Goal: Task Accomplishment & Management: Use online tool/utility

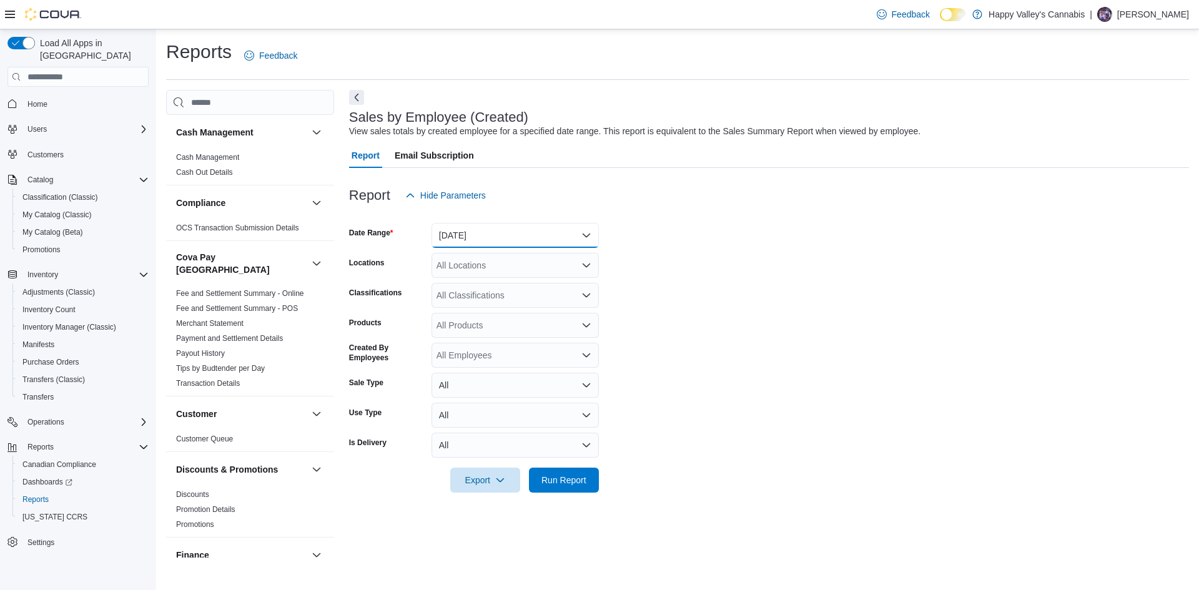
click at [525, 227] on button "[DATE]" at bounding box center [514, 235] width 167 height 25
click at [469, 281] on span "[DATE]" at bounding box center [522, 285] width 142 height 15
click at [583, 478] on span "Run Report" at bounding box center [563, 479] width 45 height 12
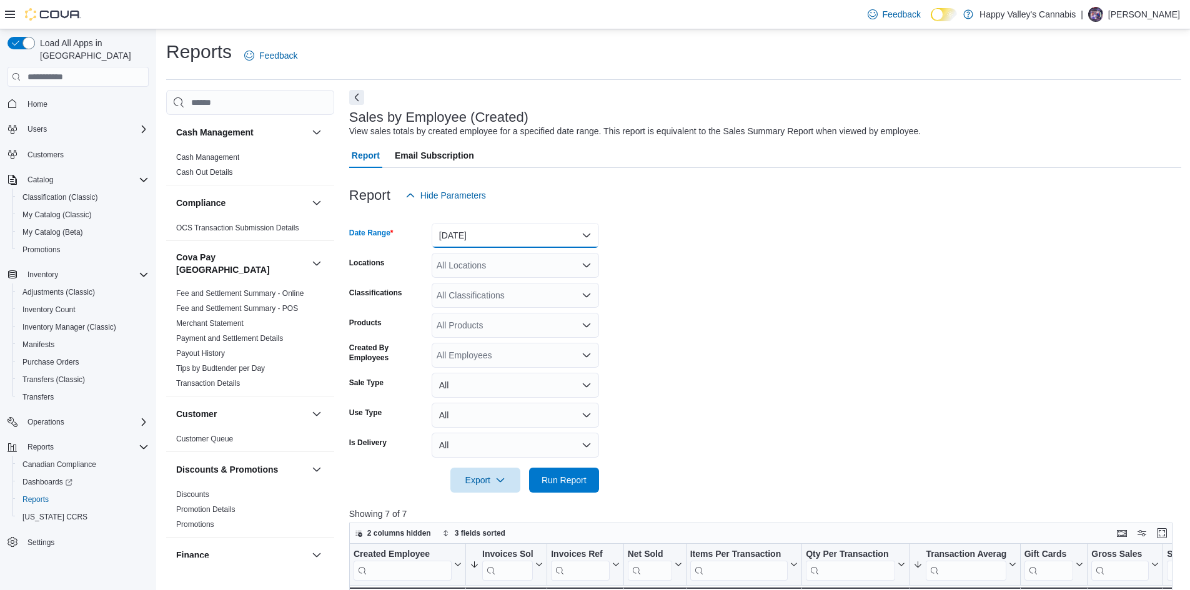
click at [523, 242] on button "[DATE]" at bounding box center [514, 235] width 167 height 25
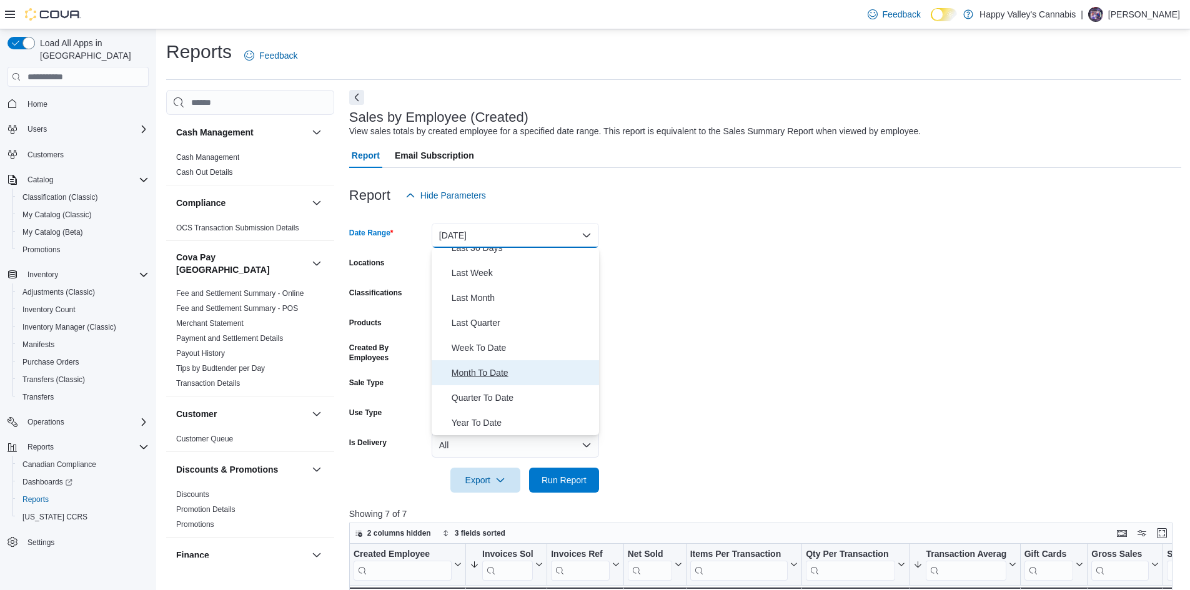
click at [483, 370] on span "Month To Date" at bounding box center [522, 372] width 142 height 15
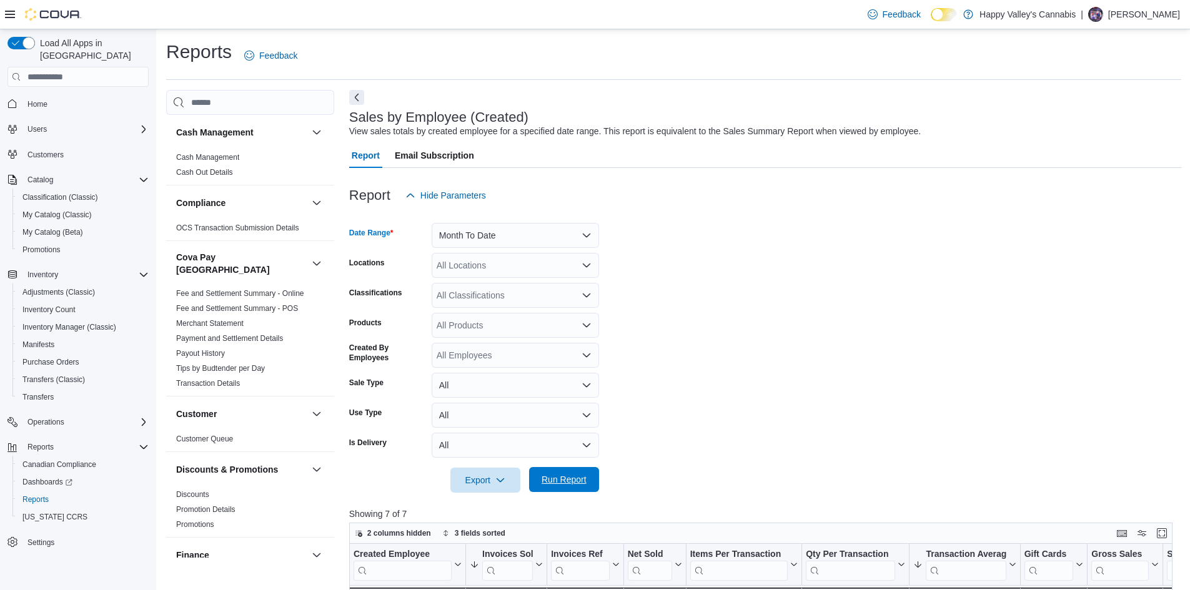
click at [571, 480] on span "Run Report" at bounding box center [563, 479] width 45 height 12
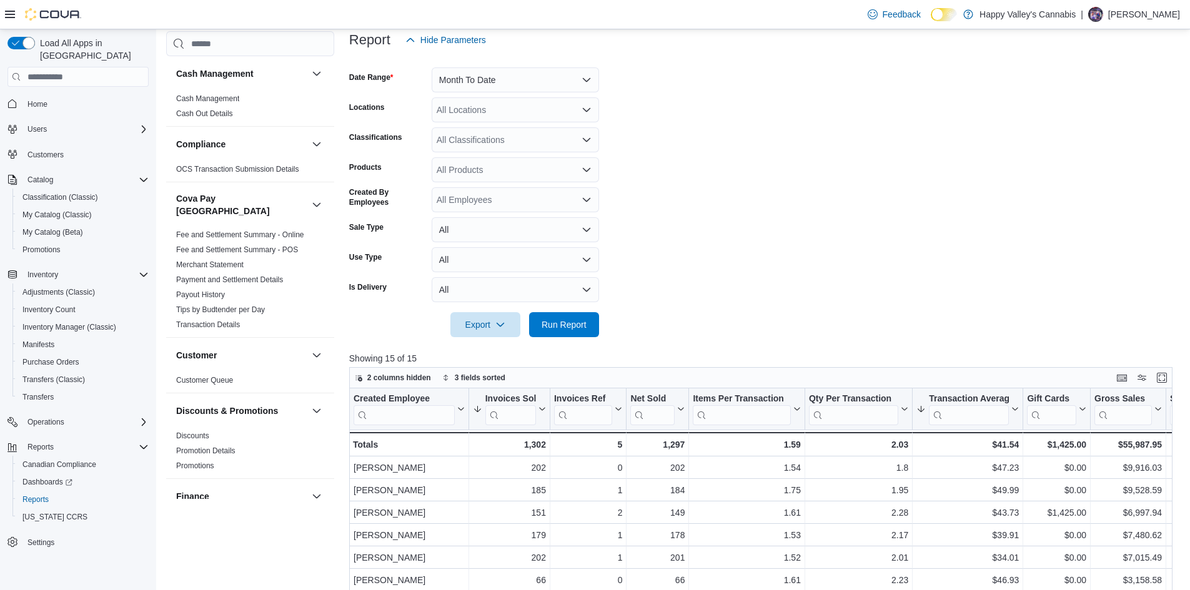
scroll to position [312, 0]
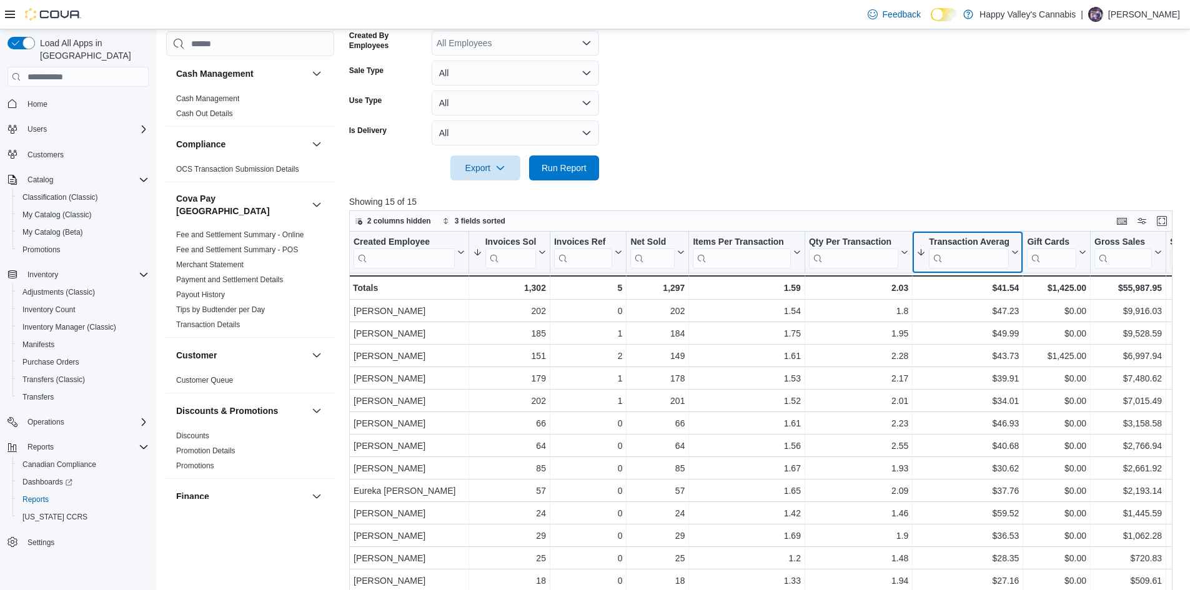
click at [1014, 254] on icon at bounding box center [1013, 252] width 10 height 7
click at [982, 318] on span "Sort High-Low" at bounding box center [975, 315] width 47 height 10
click at [1012, 254] on icon at bounding box center [1013, 252] width 10 height 7
click at [979, 315] on span "Sort High-Low" at bounding box center [975, 315] width 47 height 10
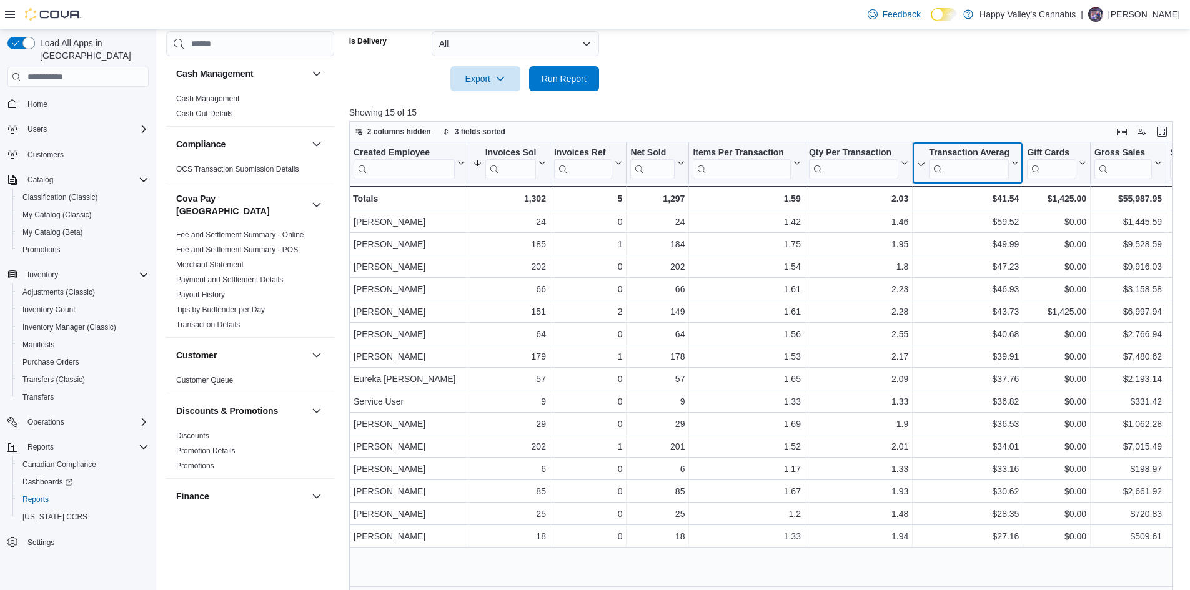
scroll to position [415, 0]
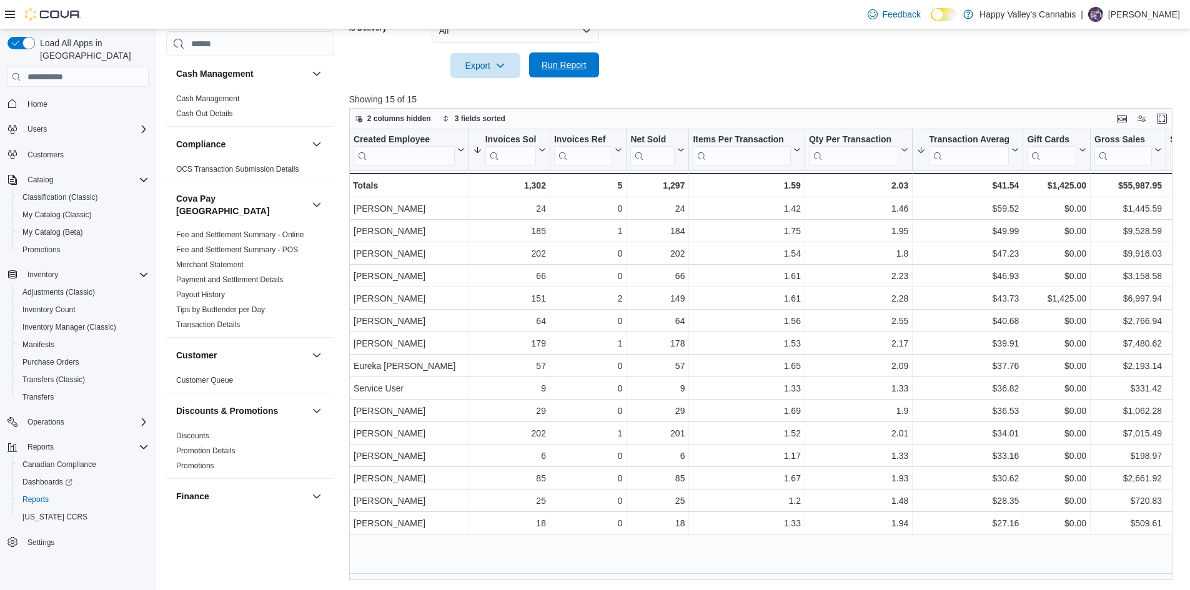
click at [571, 64] on span "Run Report" at bounding box center [563, 65] width 45 height 12
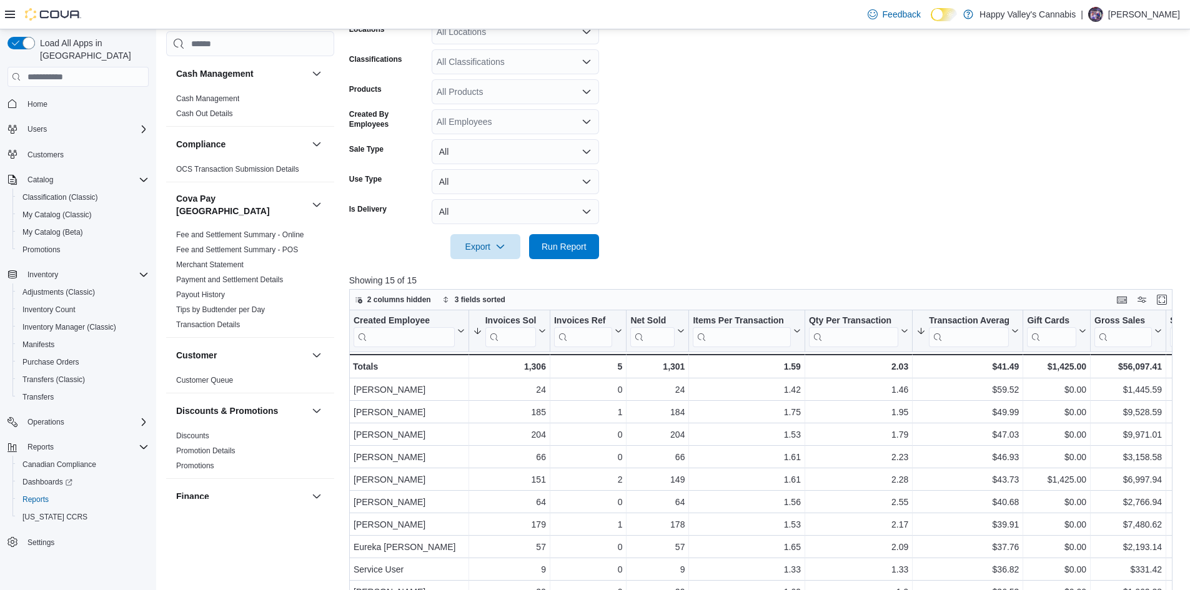
scroll to position [250, 0]
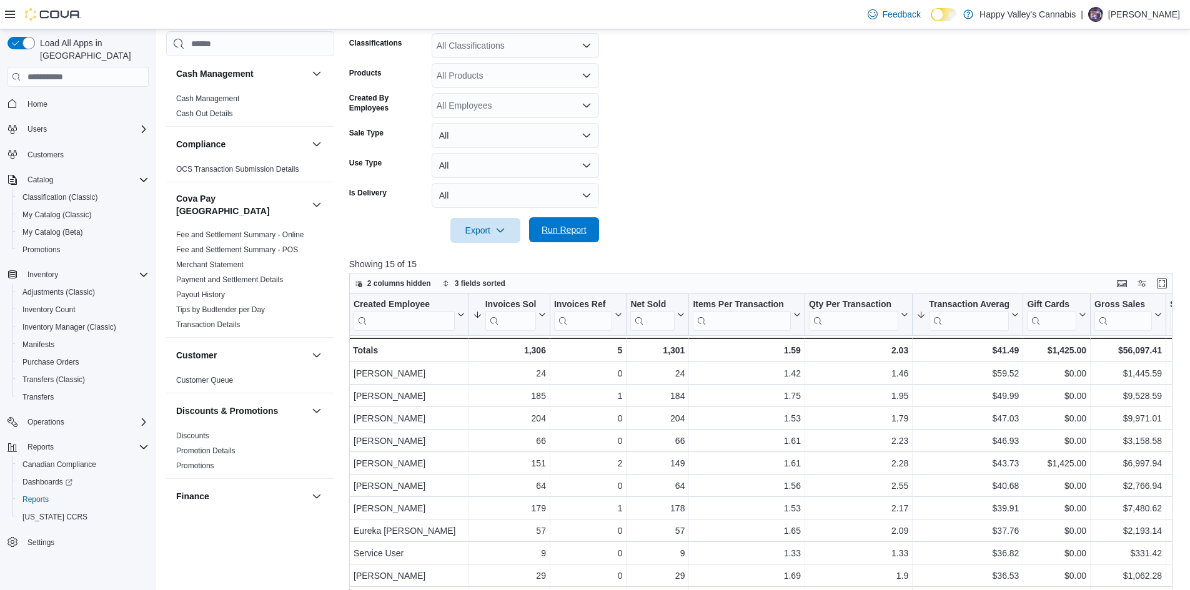
click at [571, 219] on span "Run Report" at bounding box center [563, 229] width 55 height 25
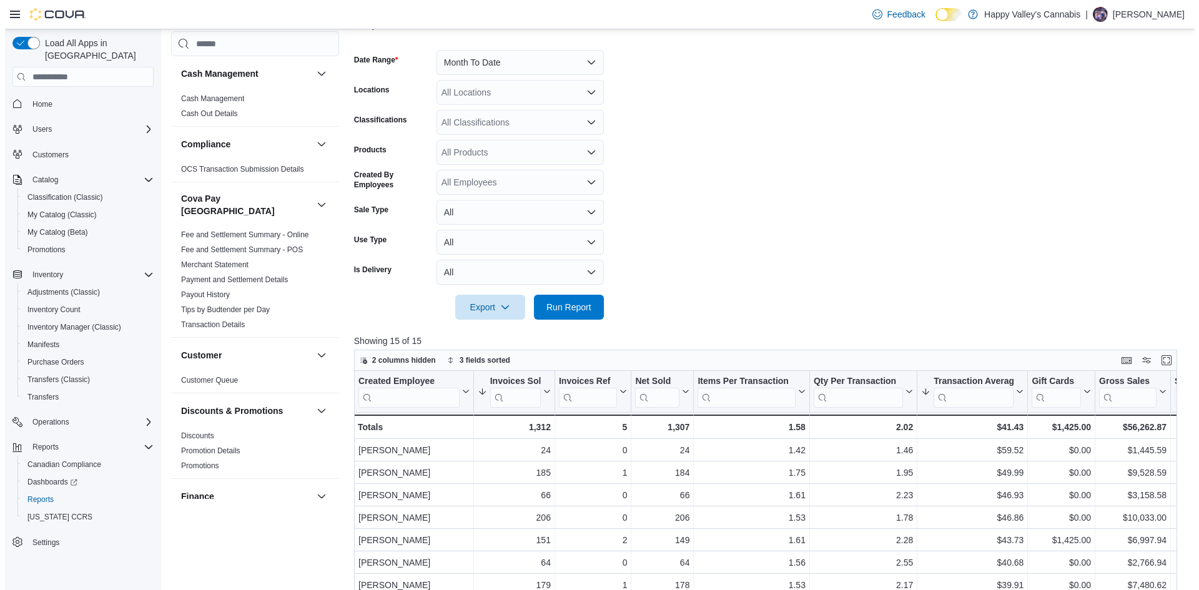
scroll to position [0, 0]
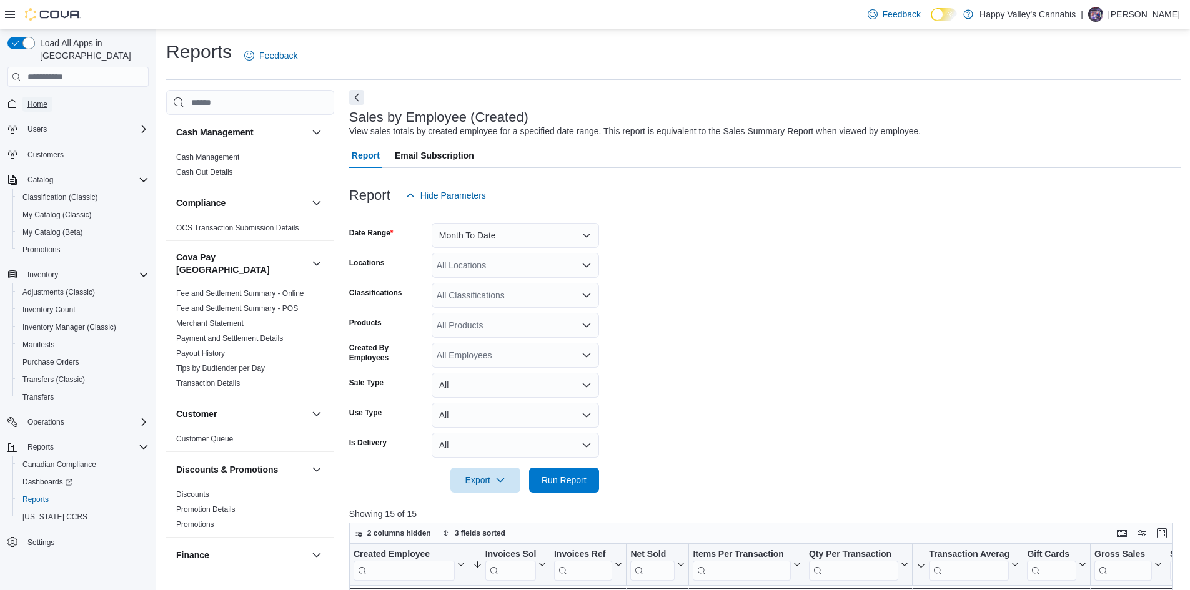
click at [36, 99] on span "Home" at bounding box center [37, 104] width 20 height 10
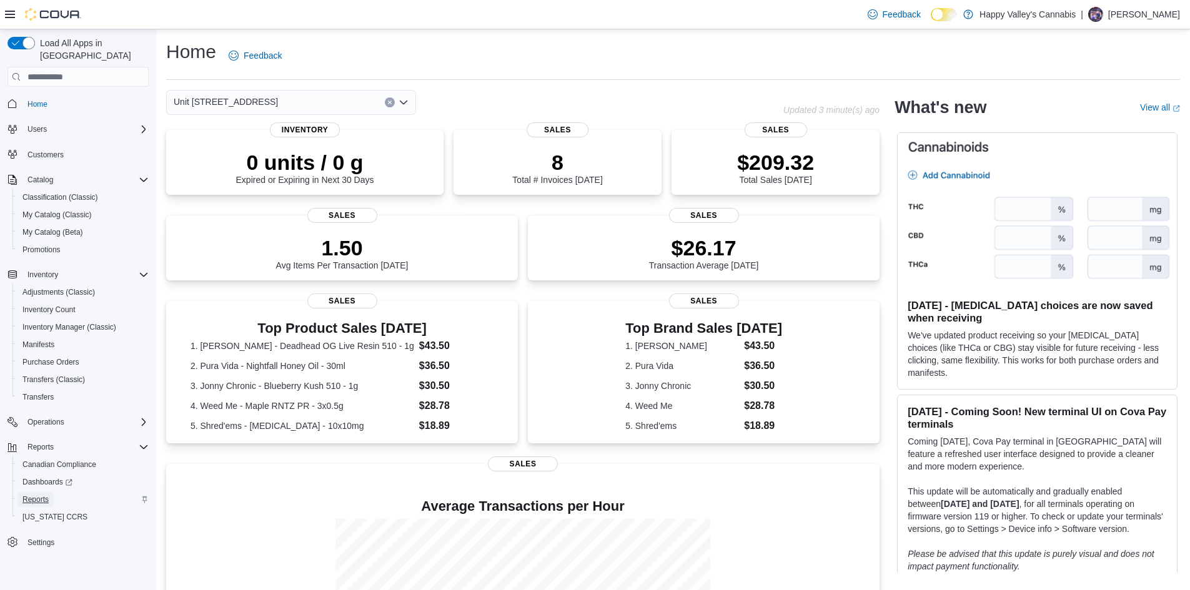
click at [45, 495] on span "Reports" at bounding box center [35, 500] width 26 height 10
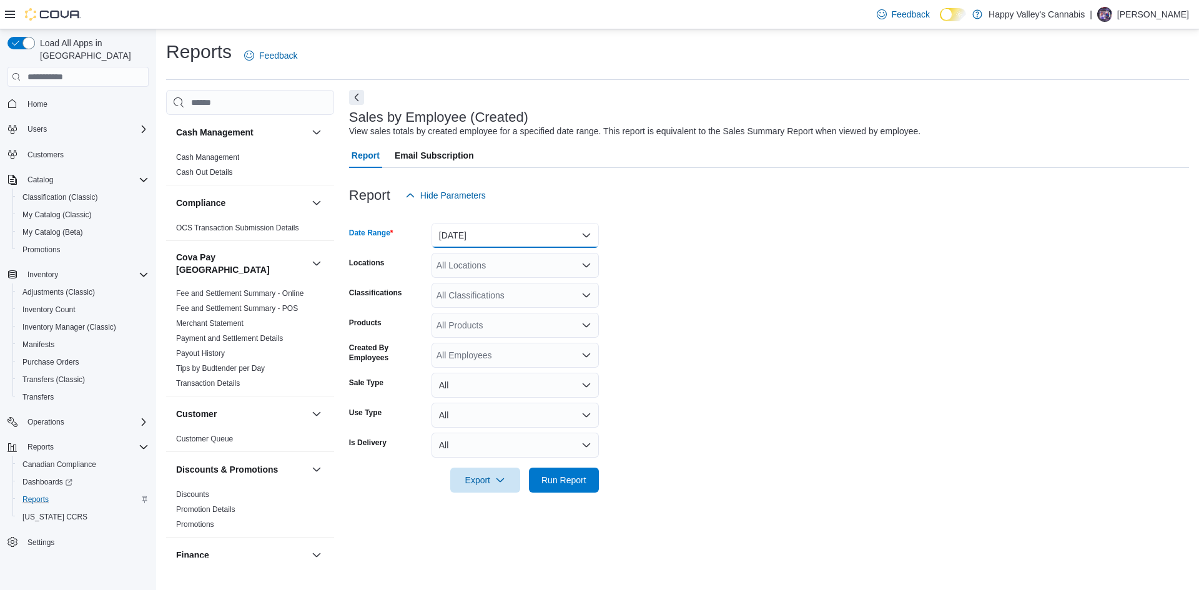
click at [544, 237] on button "[DATE]" at bounding box center [514, 235] width 167 height 25
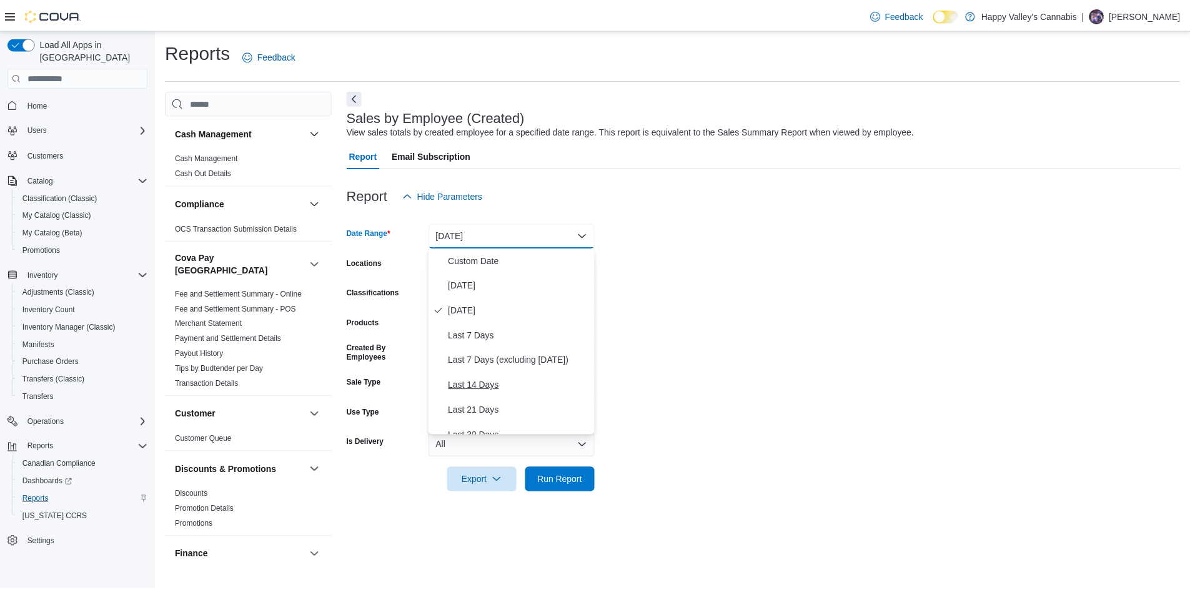
scroll to position [187, 0]
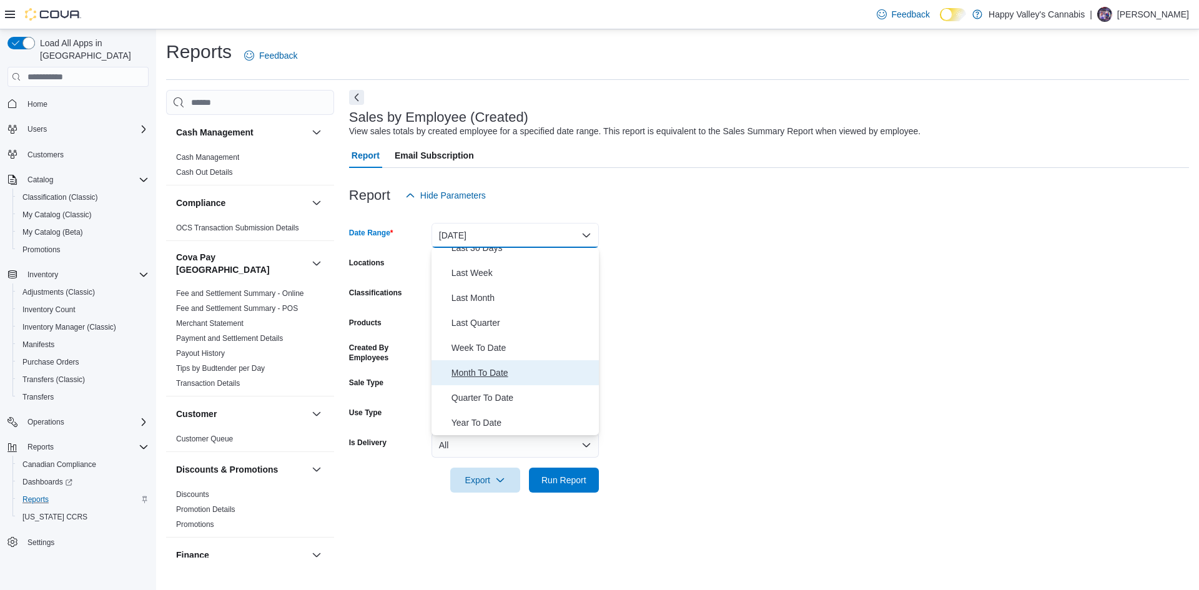
click at [496, 373] on span "Month To Date" at bounding box center [522, 372] width 142 height 15
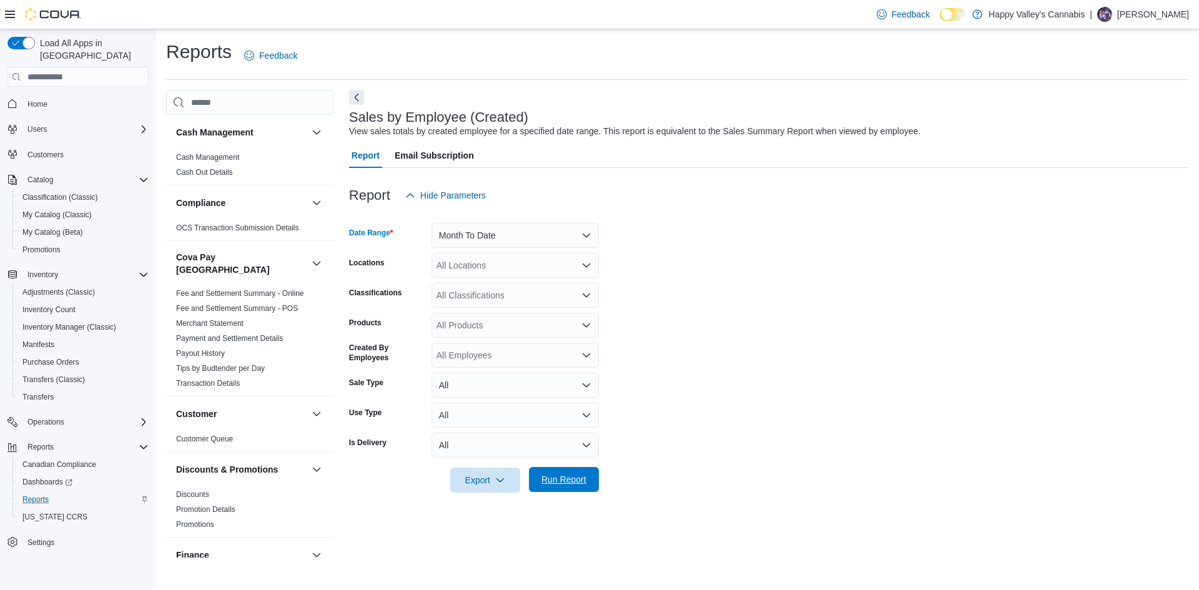
click at [570, 483] on span "Run Report" at bounding box center [563, 479] width 45 height 12
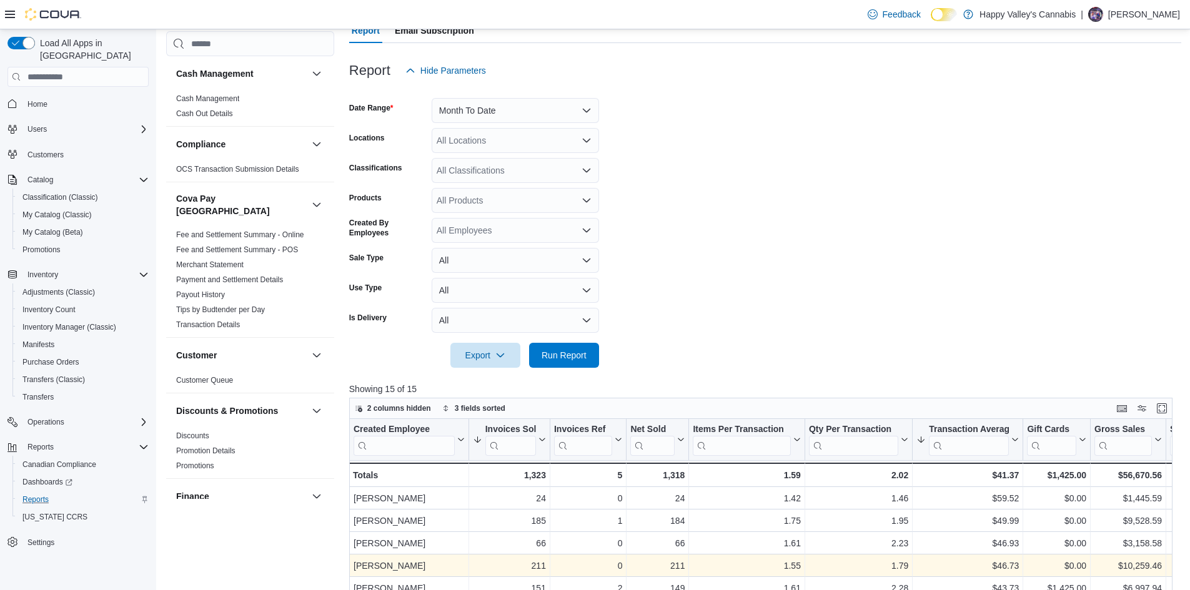
scroll to position [415, 0]
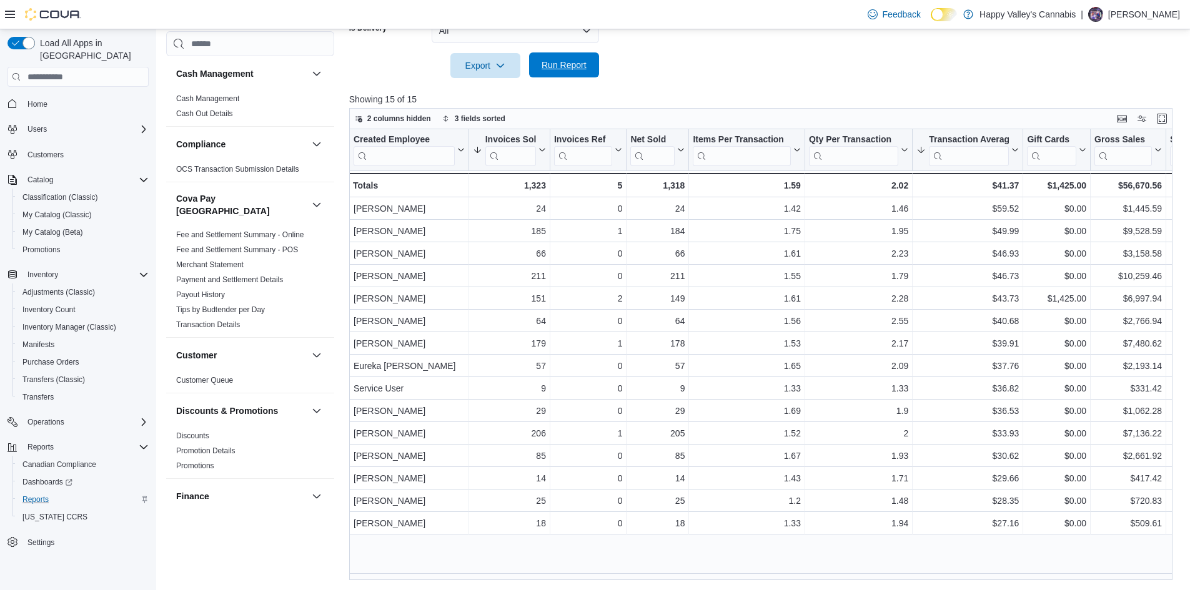
click at [566, 57] on span "Run Report" at bounding box center [563, 64] width 55 height 25
click at [39, 99] on span "Home" at bounding box center [37, 104] width 20 height 10
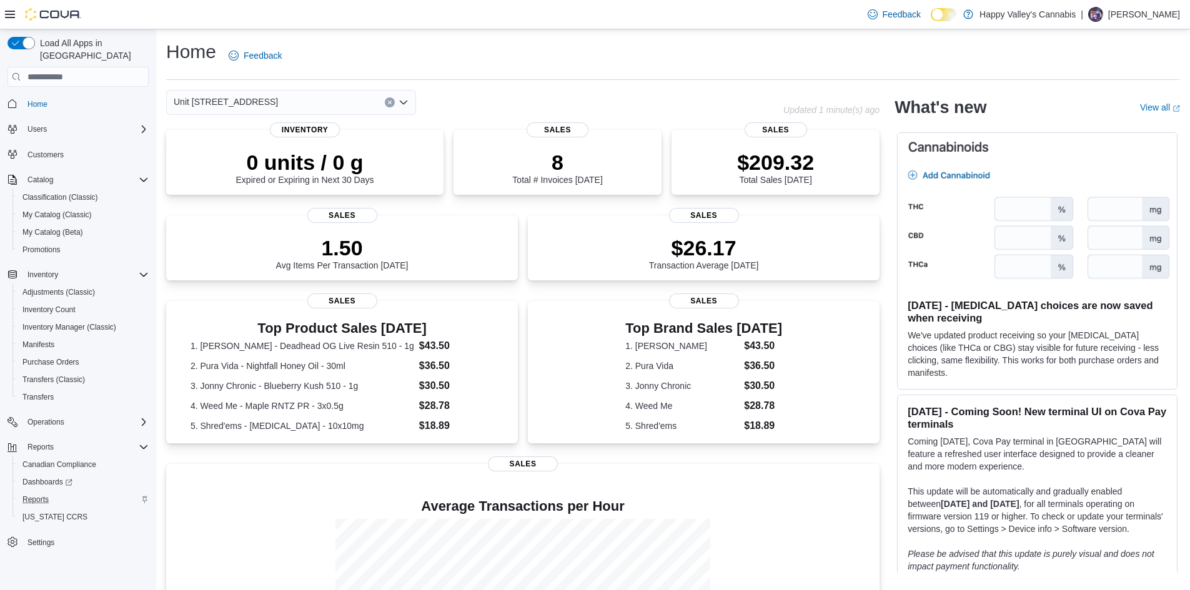
click at [403, 102] on icon "Open list of options" at bounding box center [403, 102] width 10 height 10
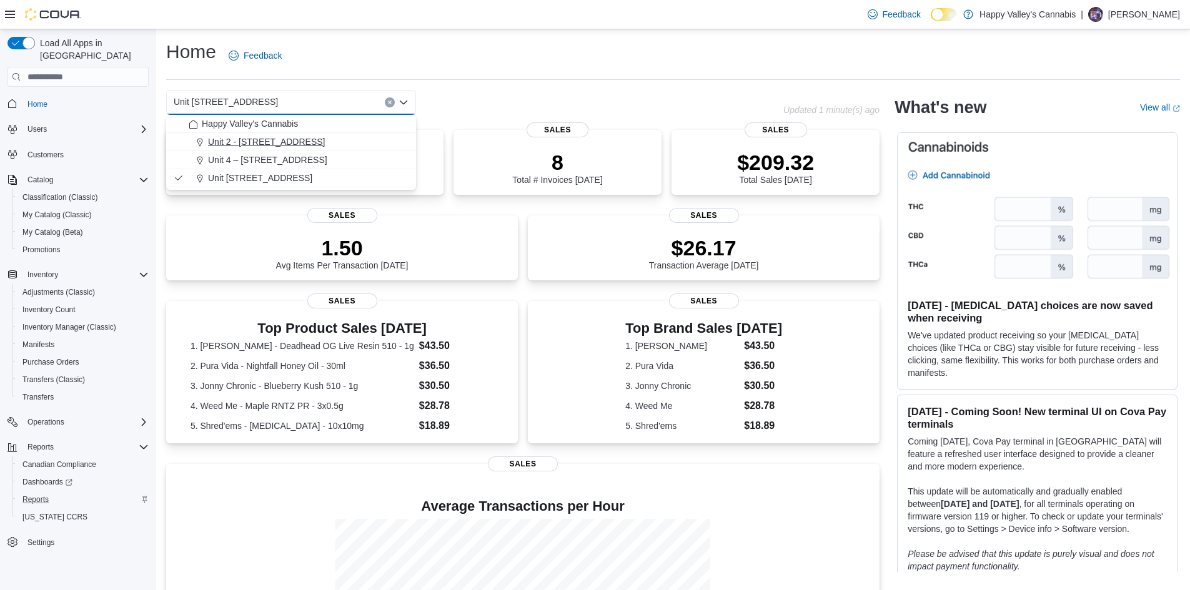
click at [252, 141] on span "Unit 2 - [STREET_ADDRESS]" at bounding box center [266, 142] width 117 height 12
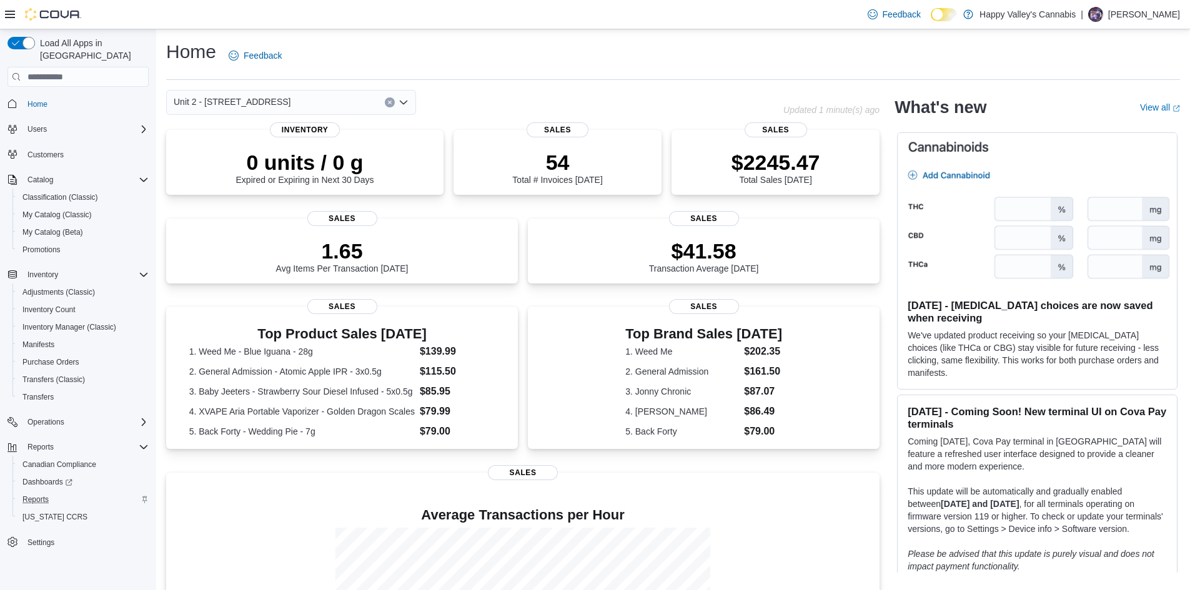
click at [405, 104] on icon "Open list of options" at bounding box center [403, 102] width 10 height 10
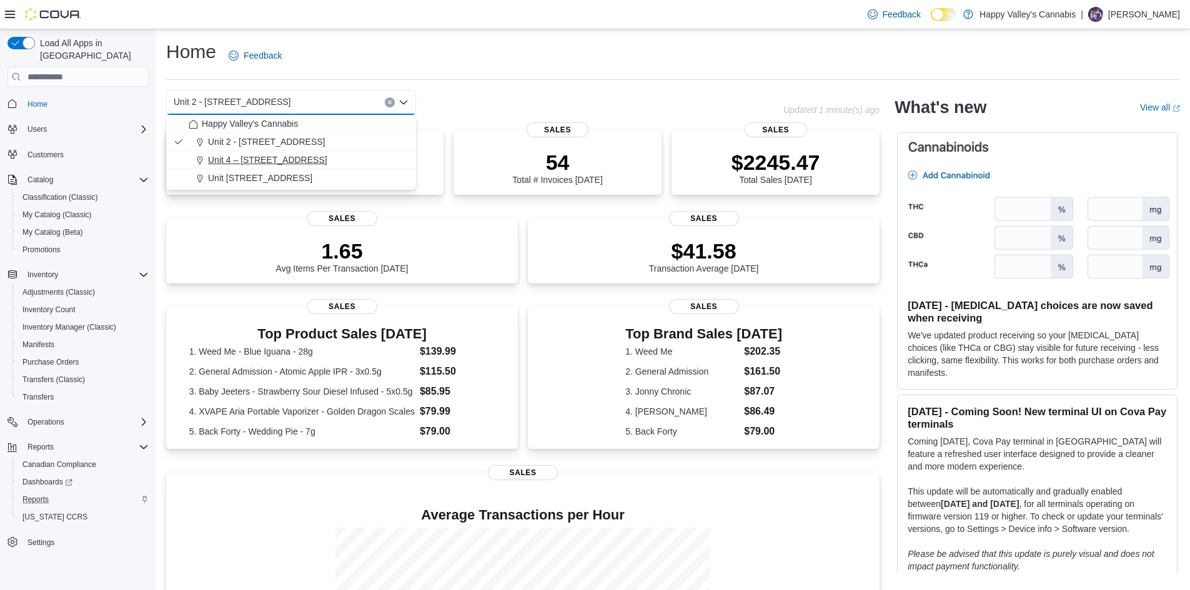
click at [307, 156] on span "Unit 4 – [STREET_ADDRESS]" at bounding box center [267, 160] width 119 height 12
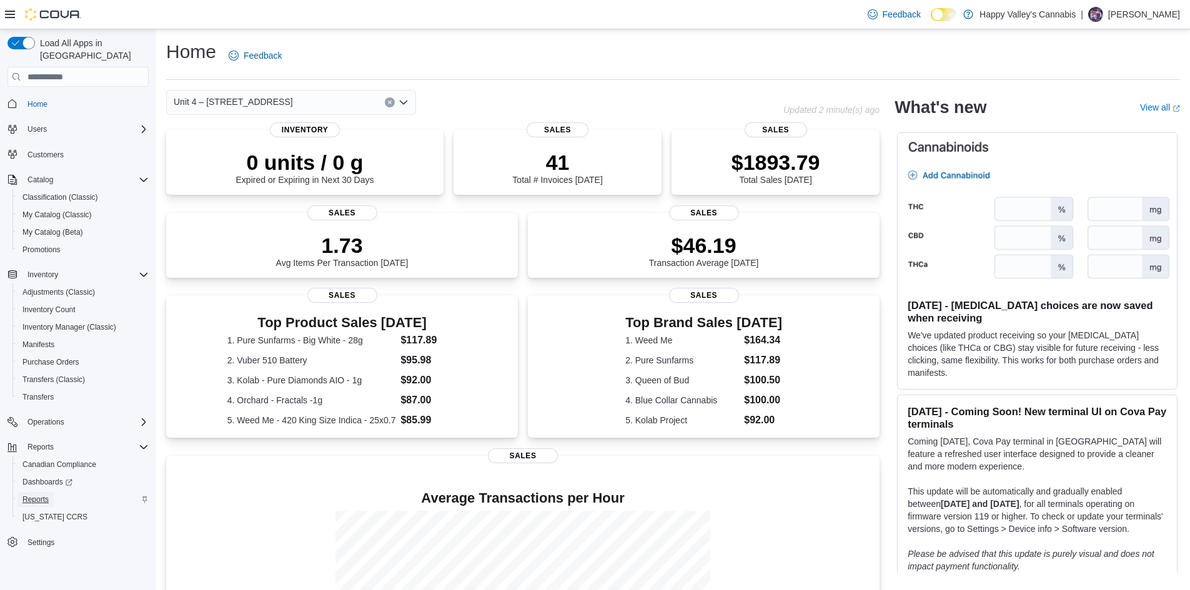
click at [37, 495] on span "Reports" at bounding box center [35, 500] width 26 height 10
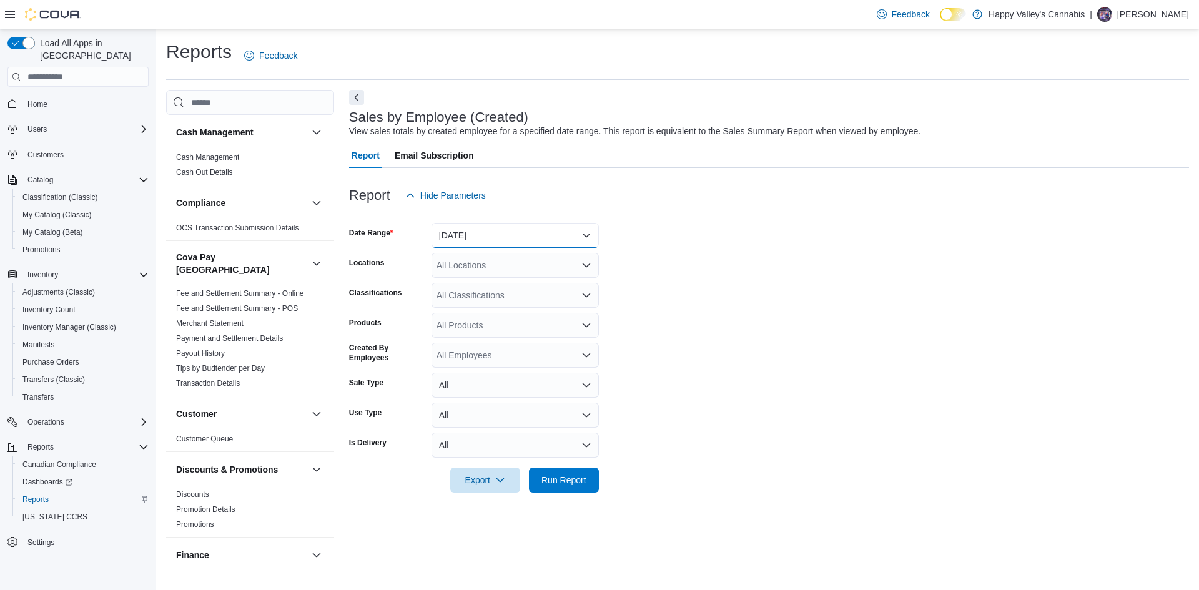
click at [574, 234] on button "[DATE]" at bounding box center [514, 235] width 167 height 25
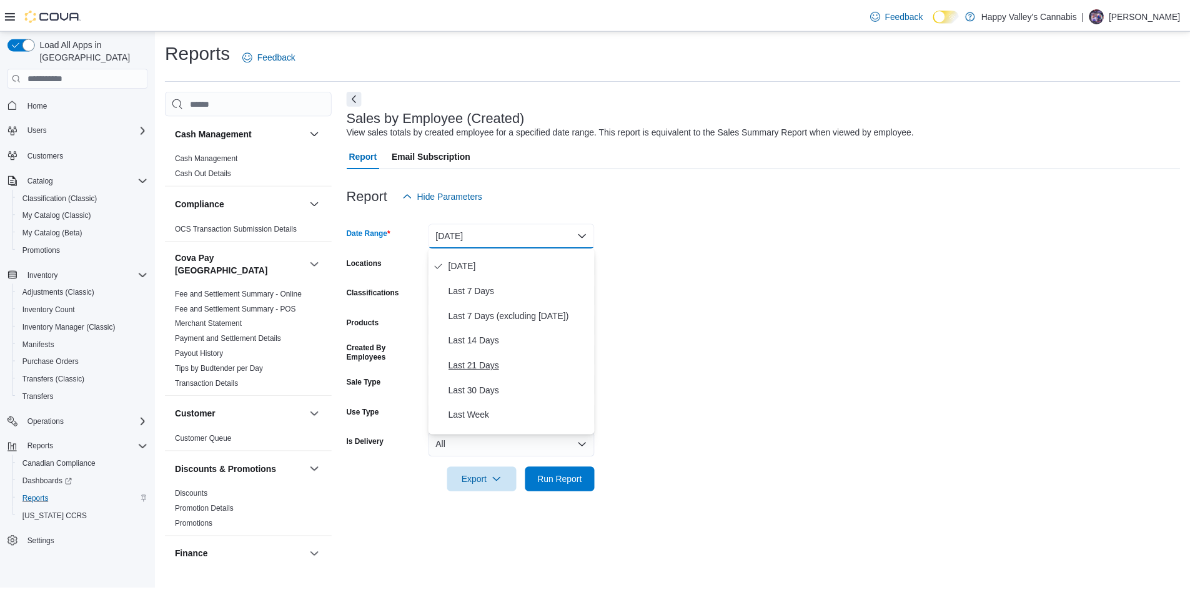
scroll to position [187, 0]
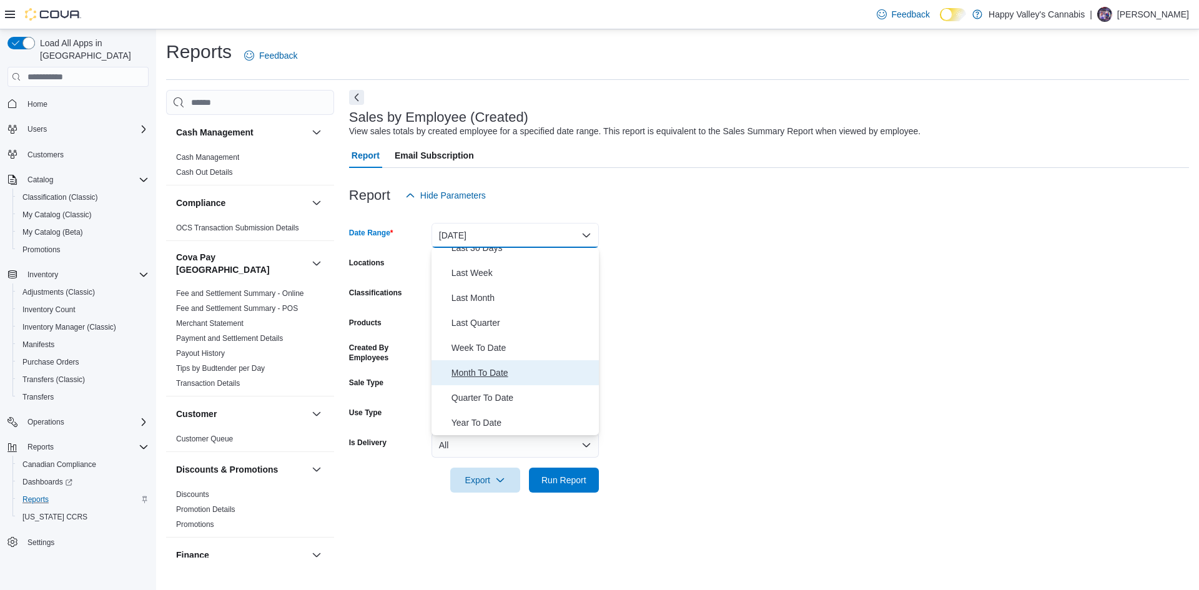
click at [482, 370] on span "Month To Date" at bounding box center [522, 372] width 142 height 15
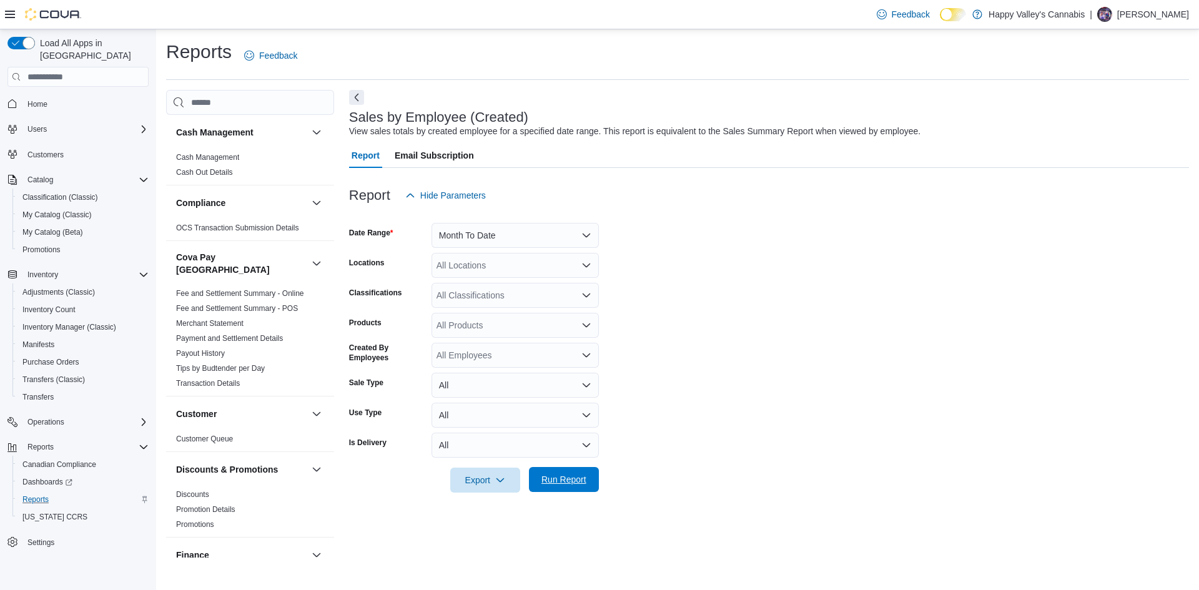
click at [566, 475] on span "Run Report" at bounding box center [563, 479] width 45 height 12
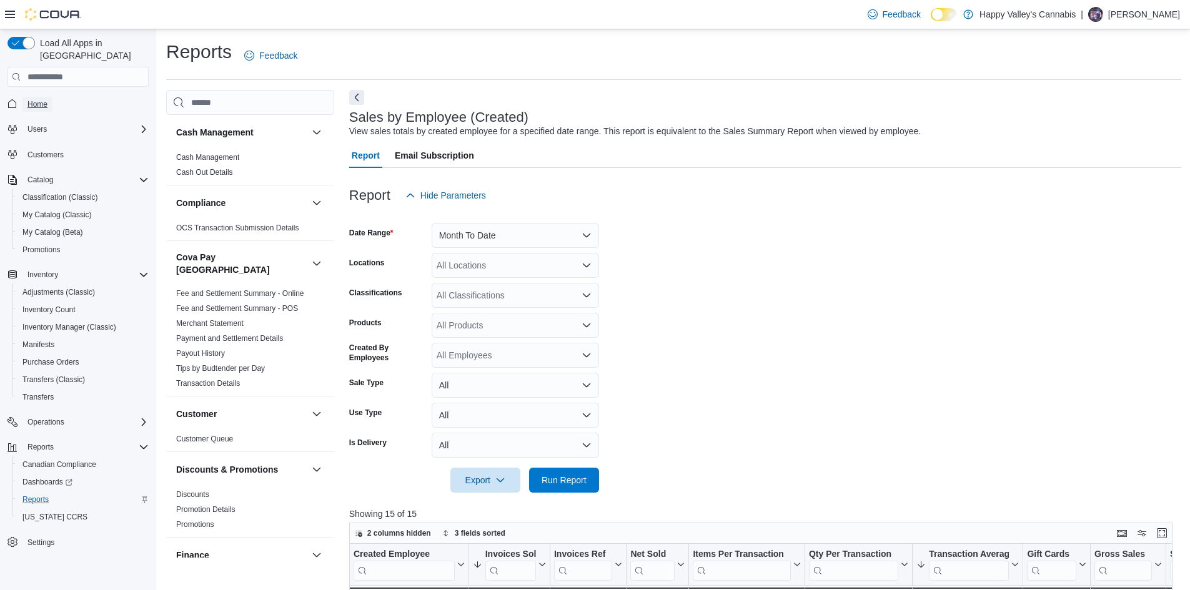
click at [44, 99] on span "Home" at bounding box center [37, 104] width 20 height 10
